Goal: Find specific page/section: Find specific page/section

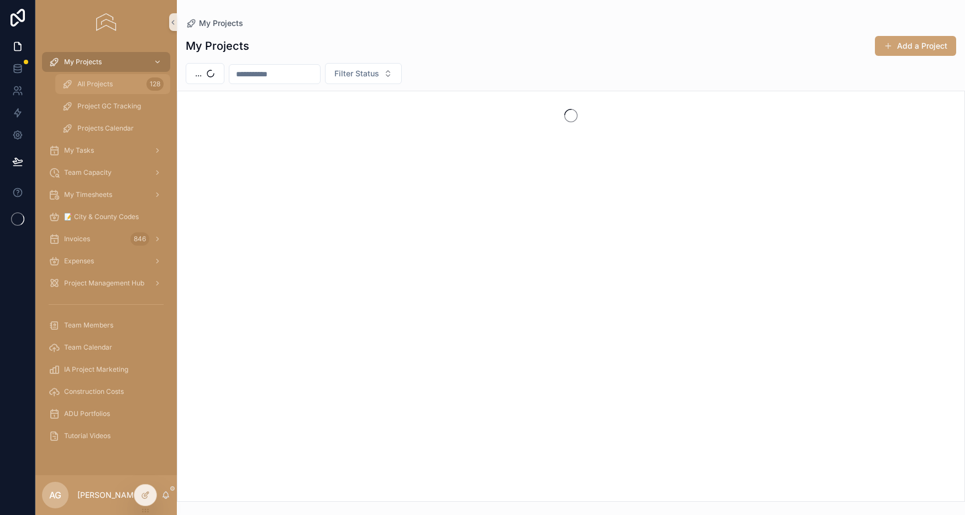
click at [88, 78] on div "All Projects 128" at bounding box center [113, 84] width 102 height 18
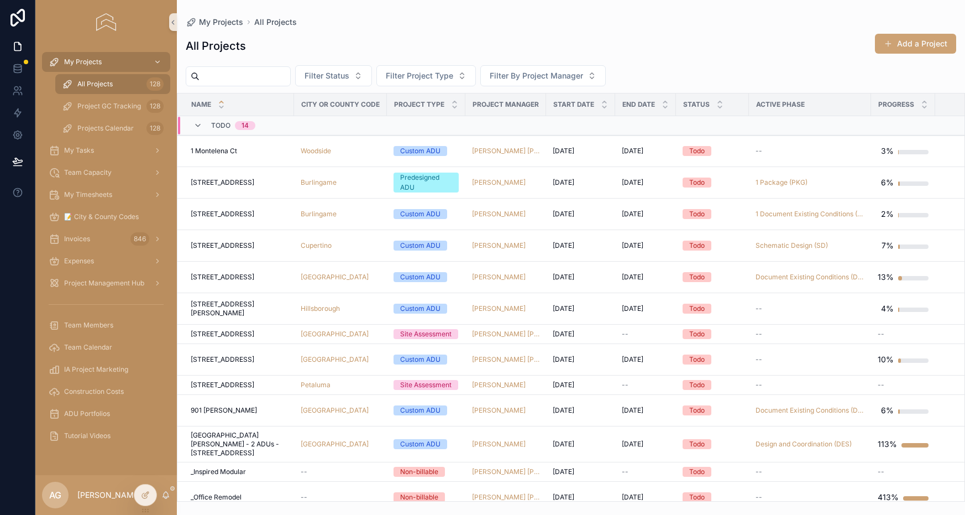
click at [237, 63] on div "All Projects Add a Project Filter Status Filter Project Type Filter By Project …" at bounding box center [571, 264] width 788 height 475
click at [230, 78] on input "scrollable content" at bounding box center [245, 76] width 91 height 15
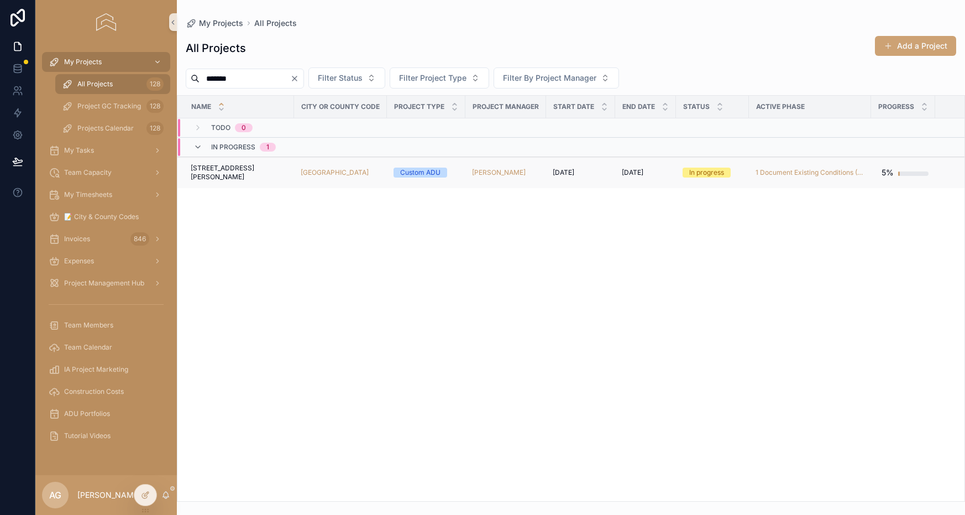
type input "*******"
click at [265, 165] on td "[STREET_ADDRESS][PERSON_NAME][PERSON_NAME]" at bounding box center [235, 173] width 117 height 32
click at [266, 172] on div "[STREET_ADDRESS][PERSON_NAME][PERSON_NAME]" at bounding box center [239, 173] width 97 height 18
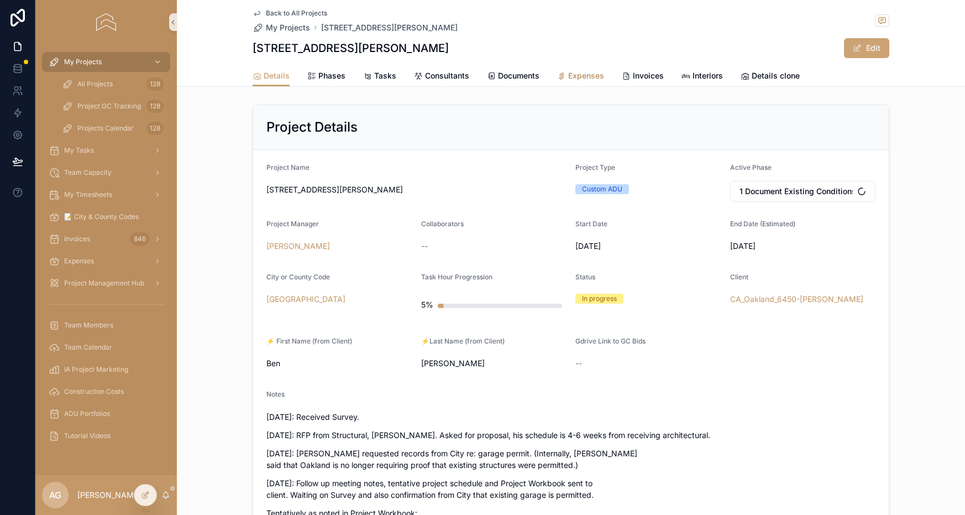
click at [583, 79] on span "Expenses" at bounding box center [586, 75] width 36 height 11
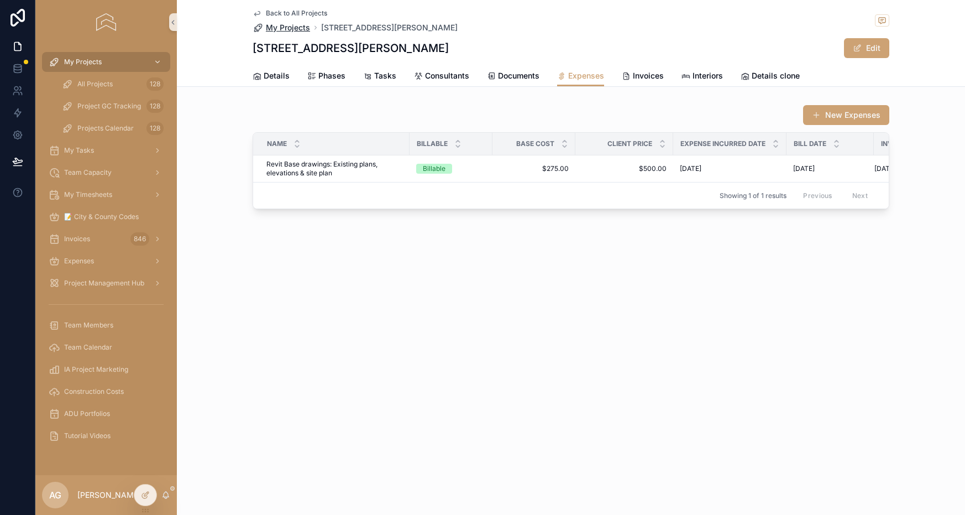
click at [284, 31] on span "My Projects" at bounding box center [288, 27] width 44 height 11
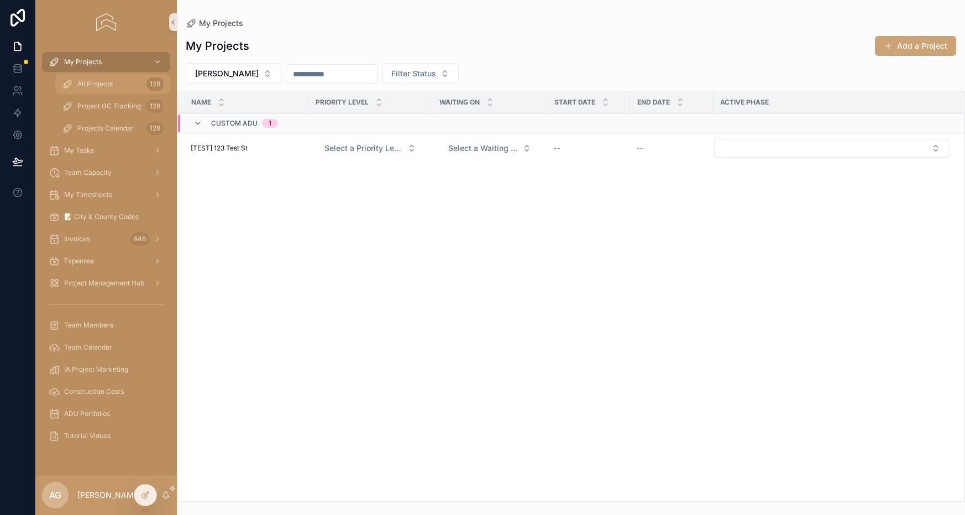
click at [127, 83] on div "All Projects 128" at bounding box center [113, 84] width 102 height 18
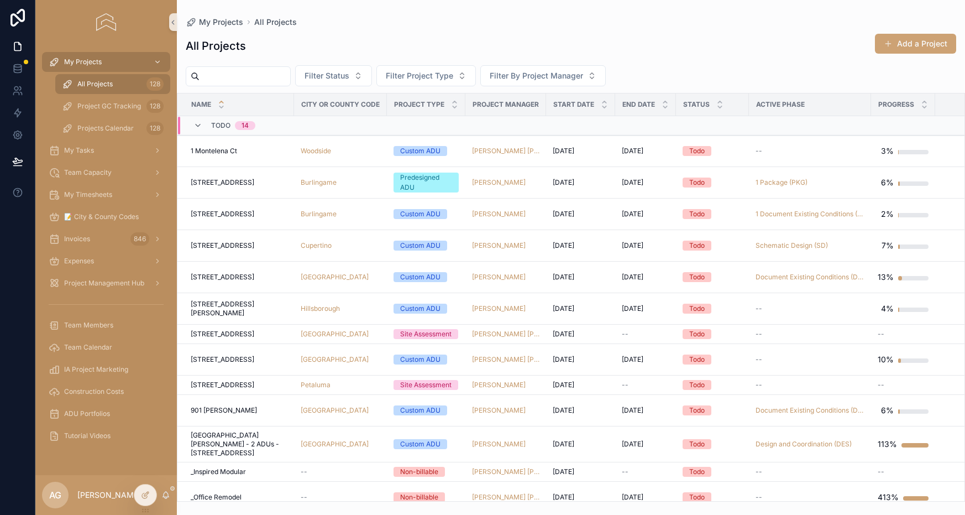
click at [232, 77] on input "scrollable content" at bounding box center [245, 76] width 91 height 15
type input "*******"
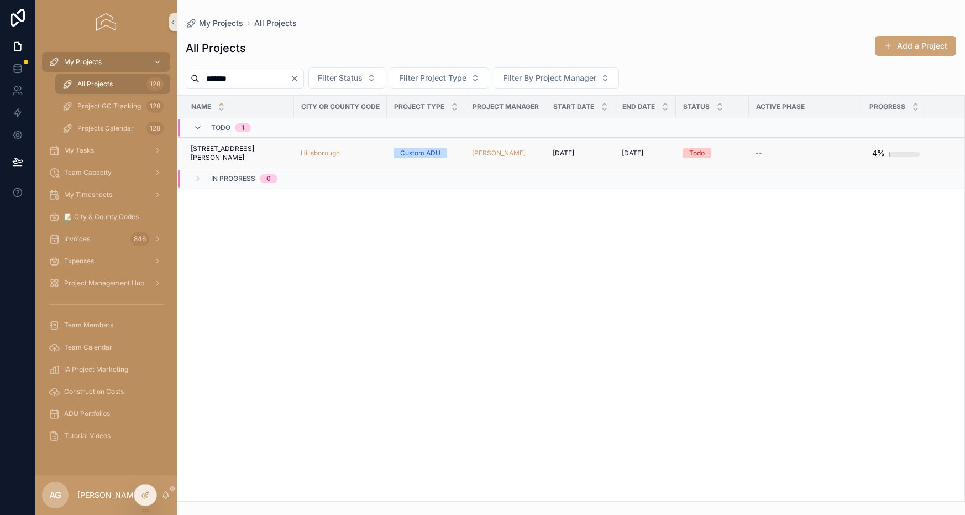
click at [269, 153] on div "[STREET_ADDRESS][GEOGRAPHIC_DATA][PERSON_NAME][STREET_ADDRESS][PERSON_NAME]" at bounding box center [239, 153] width 97 height 18
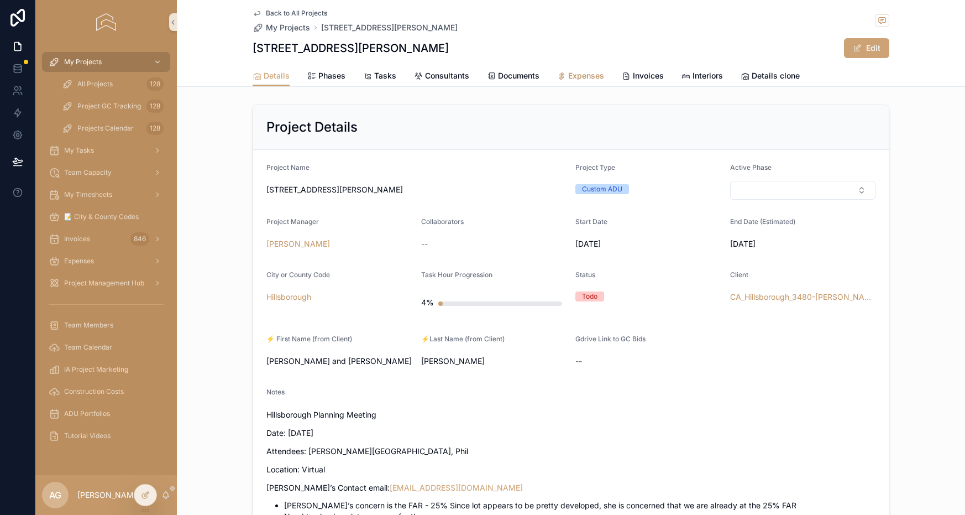
click at [573, 78] on span "Expenses" at bounding box center [586, 75] width 36 height 11
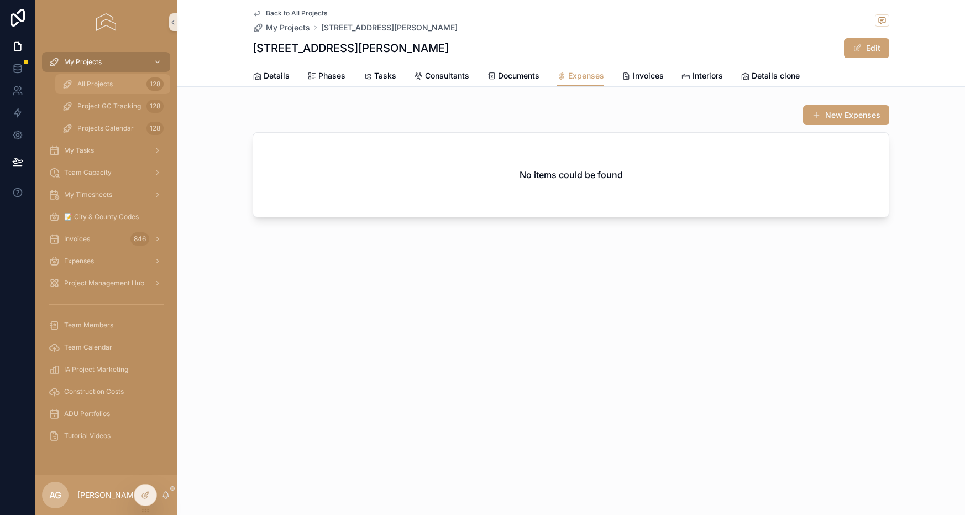
click at [104, 78] on div "All Projects 128" at bounding box center [113, 84] width 102 height 18
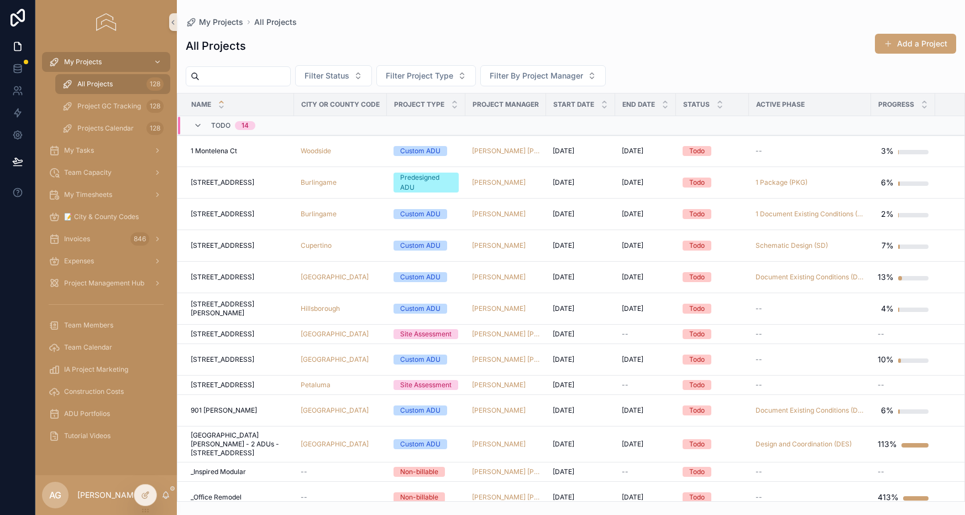
click at [242, 75] on input "scrollable content" at bounding box center [245, 76] width 91 height 15
type input "*********"
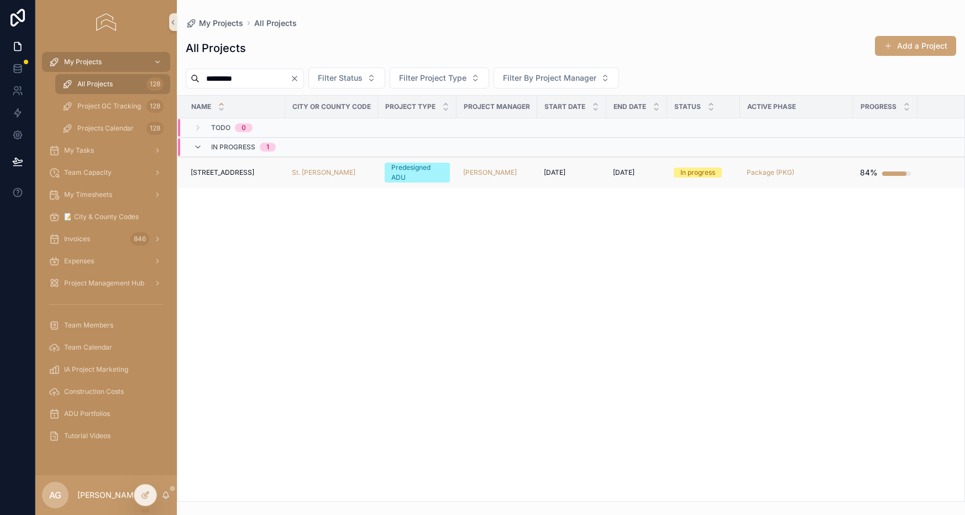
click at [347, 170] on div "St. [PERSON_NAME]" at bounding box center [332, 172] width 80 height 9
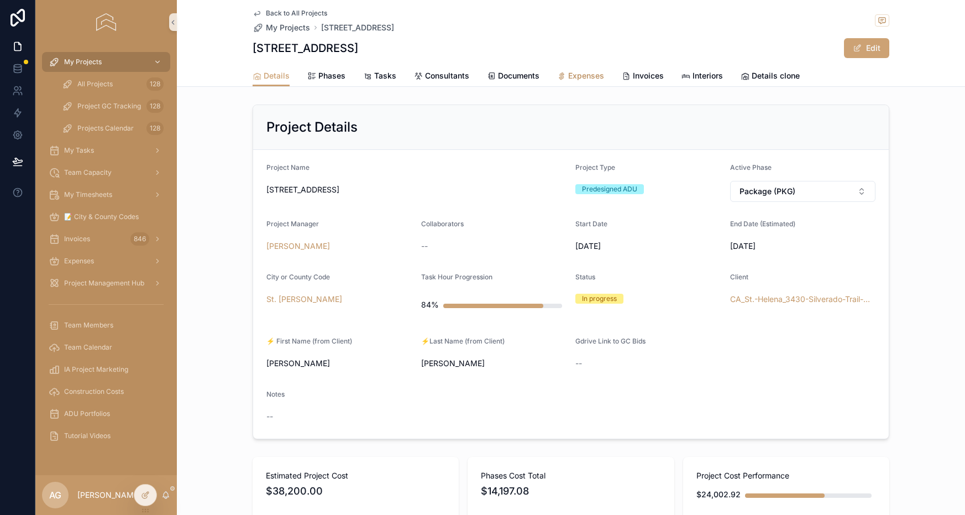
click at [570, 72] on span "Expenses" at bounding box center [586, 75] width 36 height 11
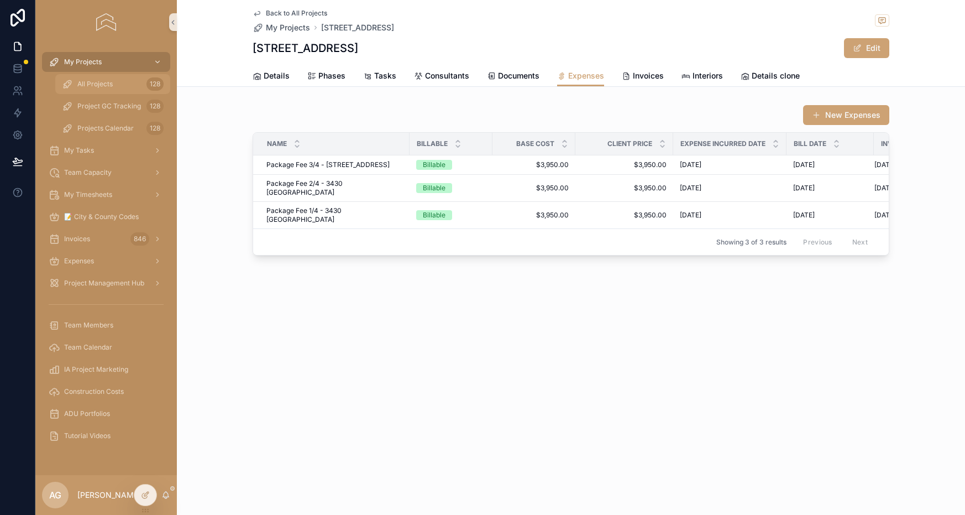
click at [123, 89] on div "All Projects 128" at bounding box center [113, 84] width 102 height 18
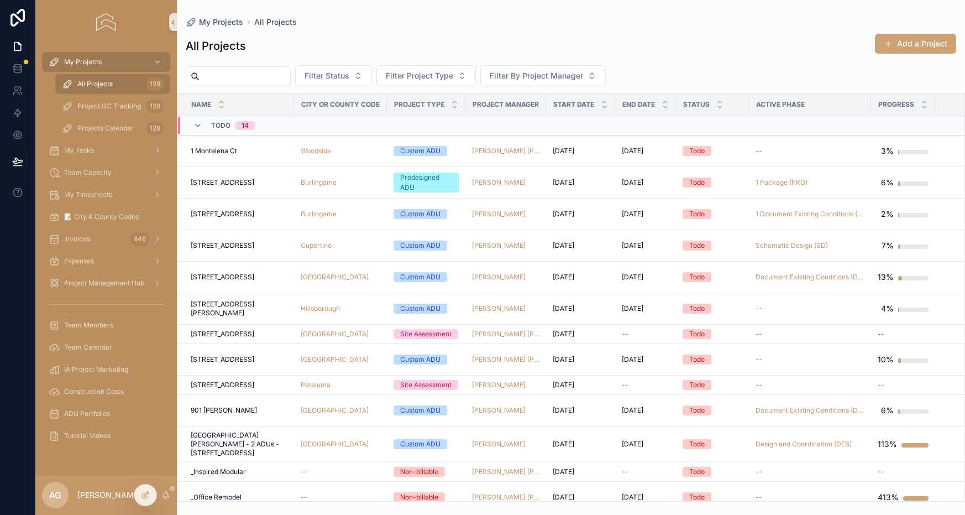
click at [256, 81] on input "scrollable content" at bounding box center [245, 76] width 91 height 15
type input "********"
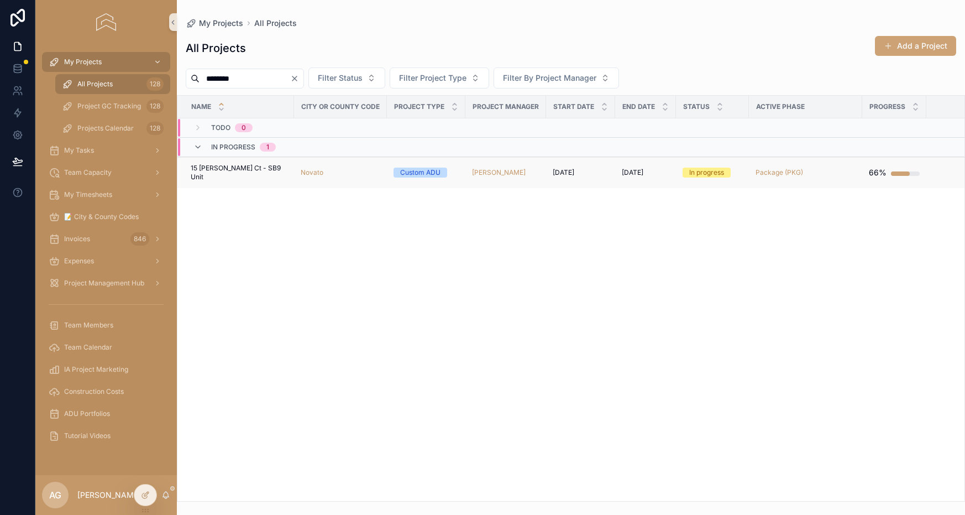
click at [346, 168] on div "Novato" at bounding box center [341, 172] width 80 height 9
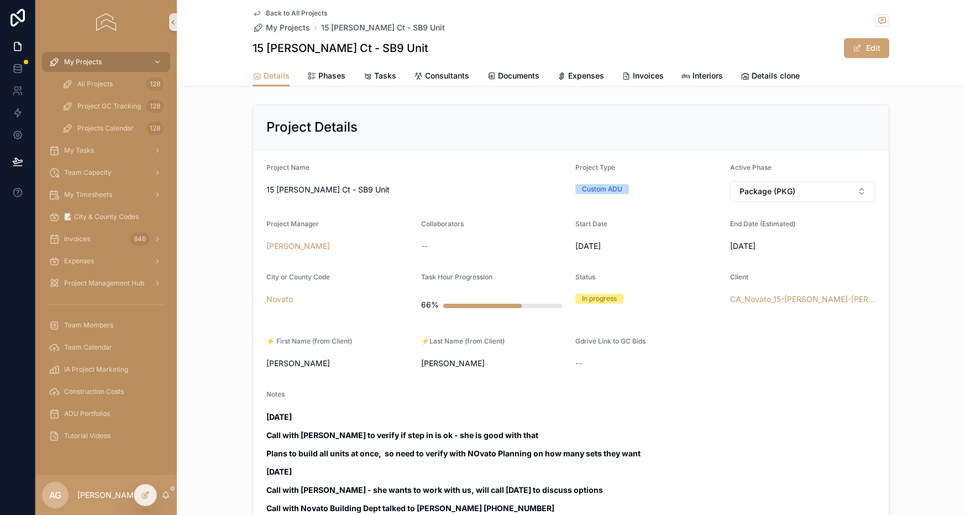
click at [568, 77] on span "Expenses" at bounding box center [586, 75] width 36 height 11
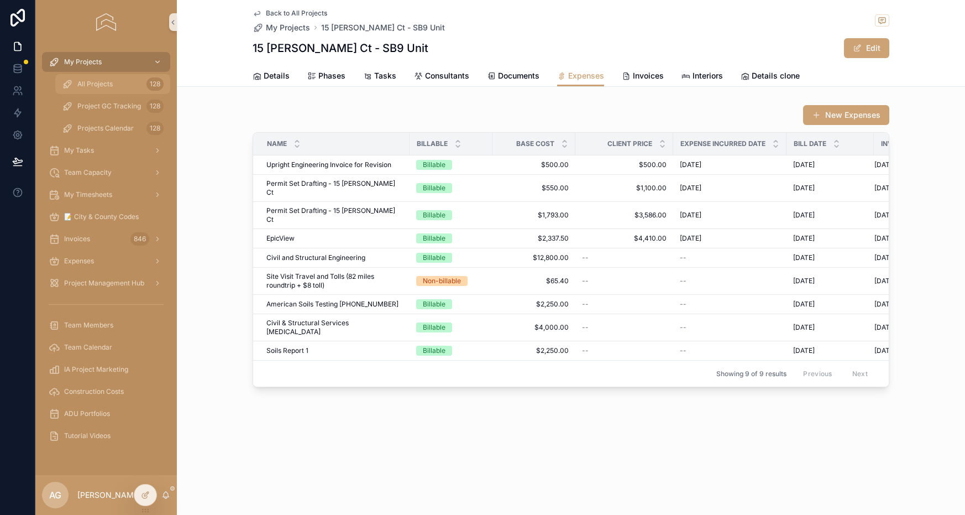
click at [101, 85] on span "All Projects" at bounding box center [94, 84] width 35 height 9
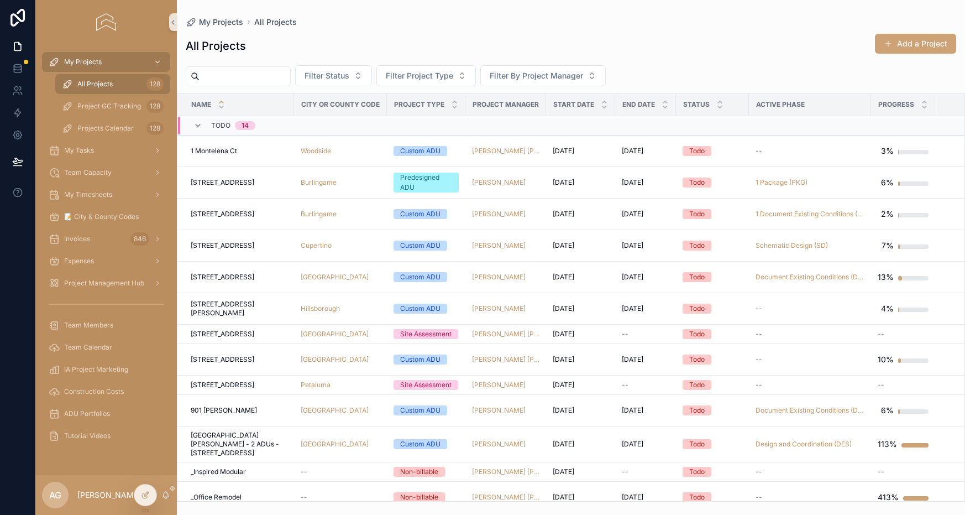
click at [255, 75] on input "scrollable content" at bounding box center [245, 76] width 91 height 15
type input "****"
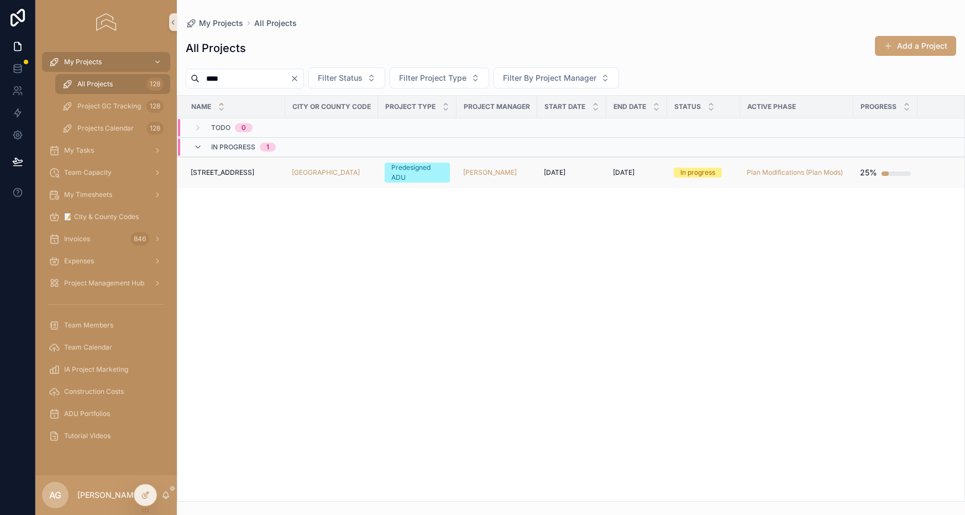
click at [345, 174] on div "[GEOGRAPHIC_DATA]" at bounding box center [332, 172] width 80 height 9
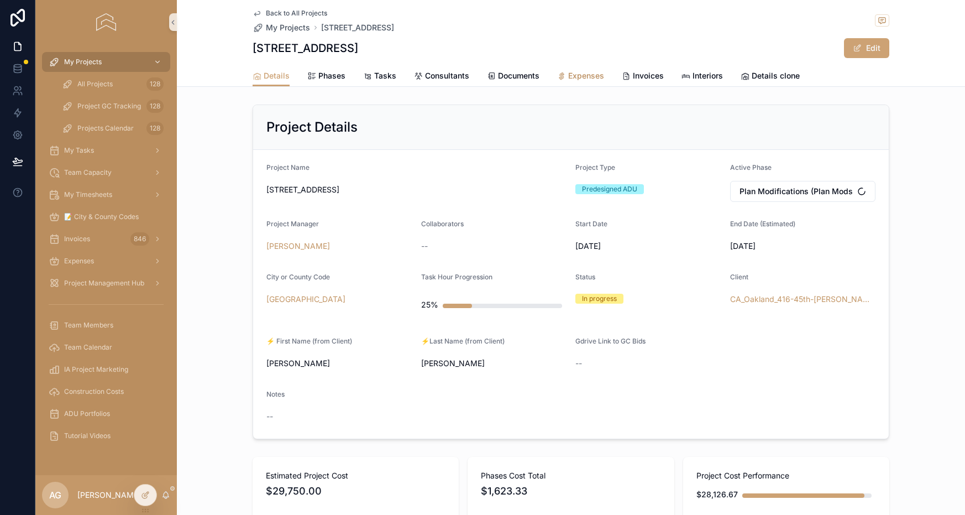
click at [575, 80] on span "Expenses" at bounding box center [586, 75] width 36 height 11
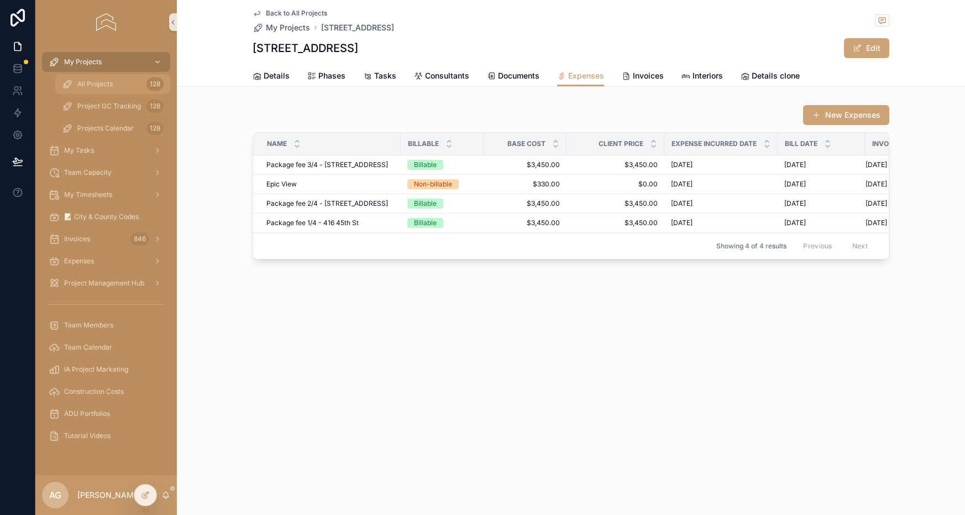
click at [113, 86] on div "All Projects 128" at bounding box center [113, 84] width 102 height 18
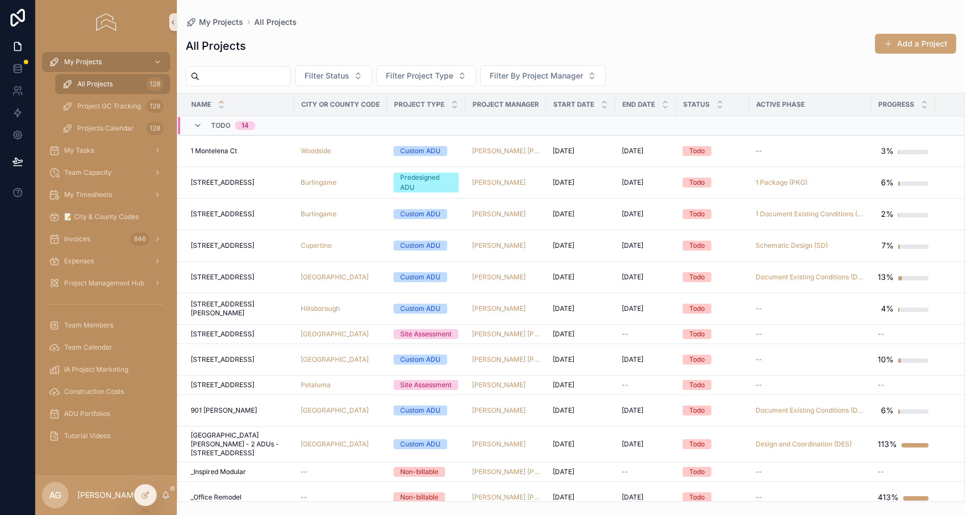
click at [256, 72] on input "scrollable content" at bounding box center [245, 76] width 91 height 15
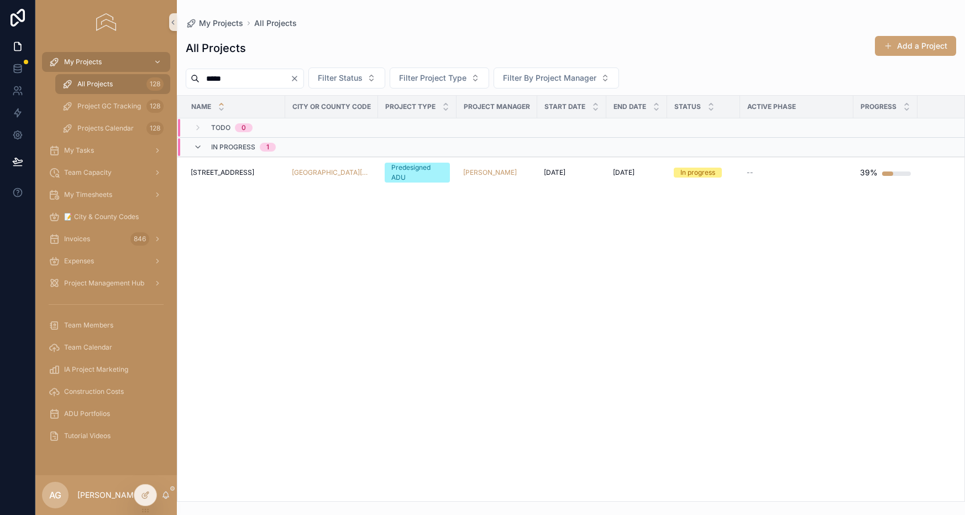
type input "*****"
click at [352, 173] on div "[GEOGRAPHIC_DATA][PERSON_NAME]" at bounding box center [332, 172] width 80 height 9
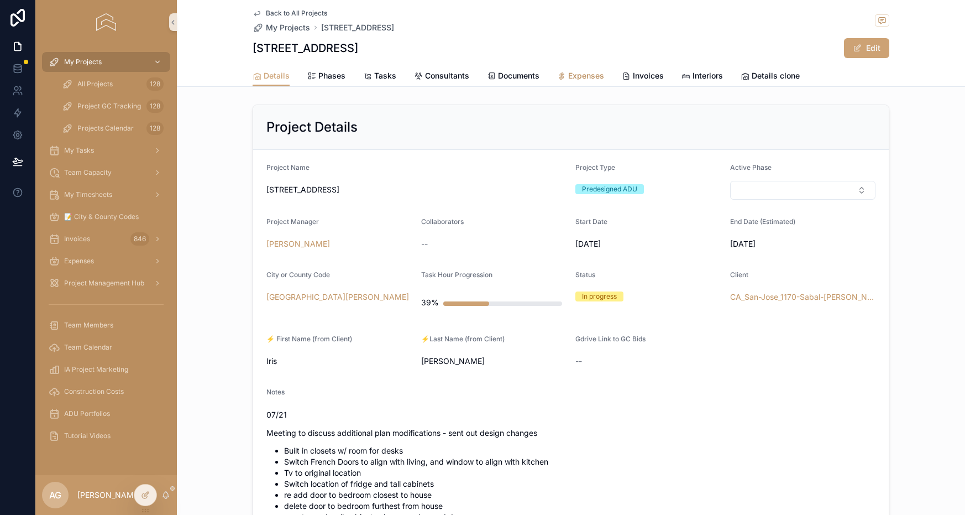
click at [582, 75] on span "Expenses" at bounding box center [586, 75] width 36 height 11
